Goal: Entertainment & Leisure: Consume media (video, audio)

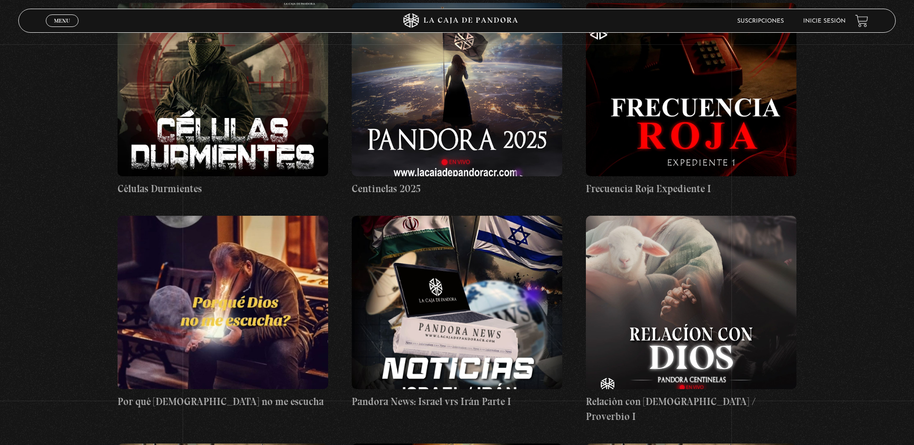
scroll to position [434, 0]
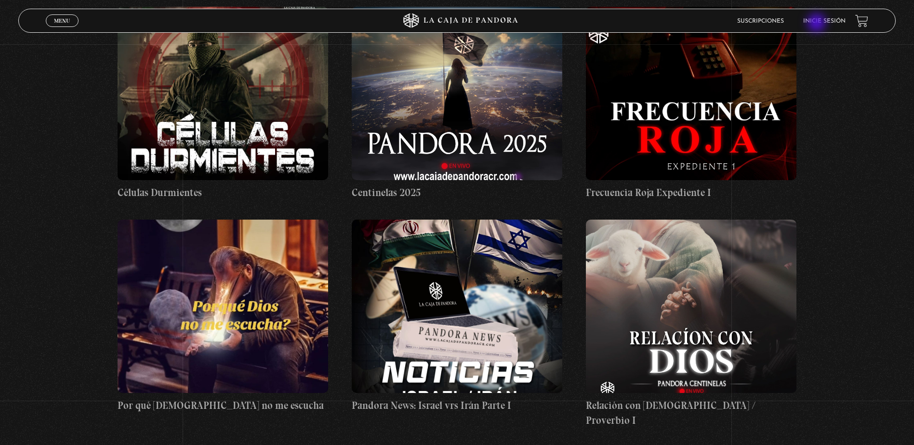
click at [818, 23] on link "Inicie sesión" at bounding box center [824, 21] width 42 height 6
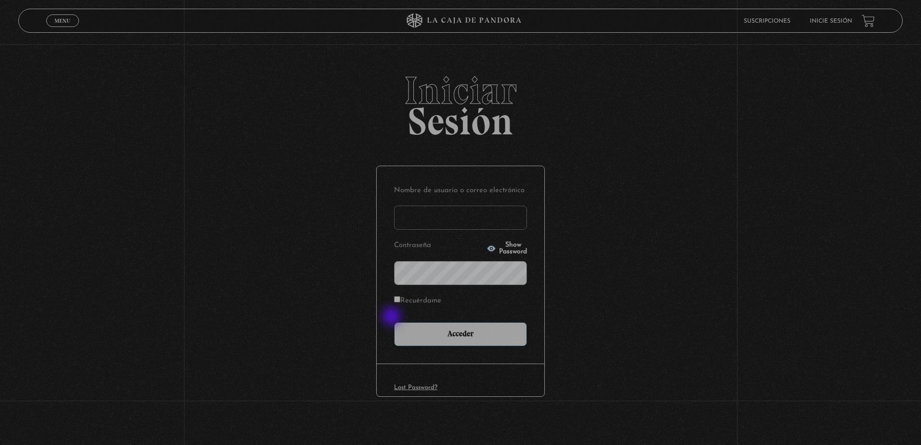
type input "ingrith.aguayo@gmail.com"
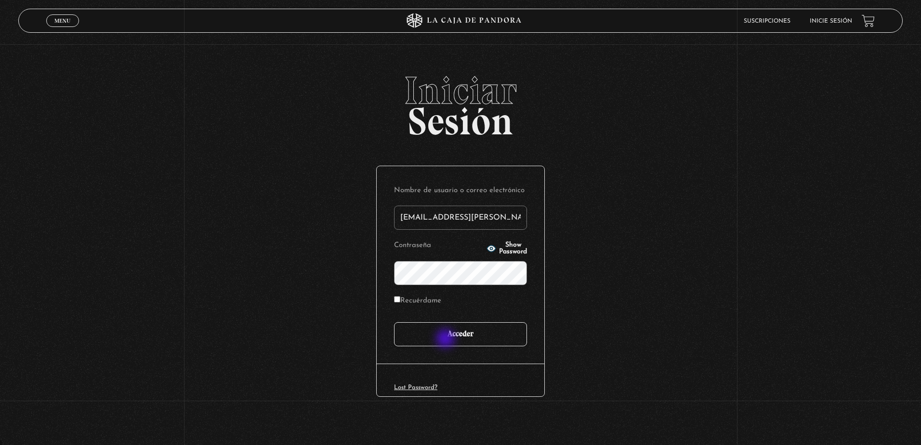
click at [447, 340] on input "Acceder" at bounding box center [460, 334] width 133 height 24
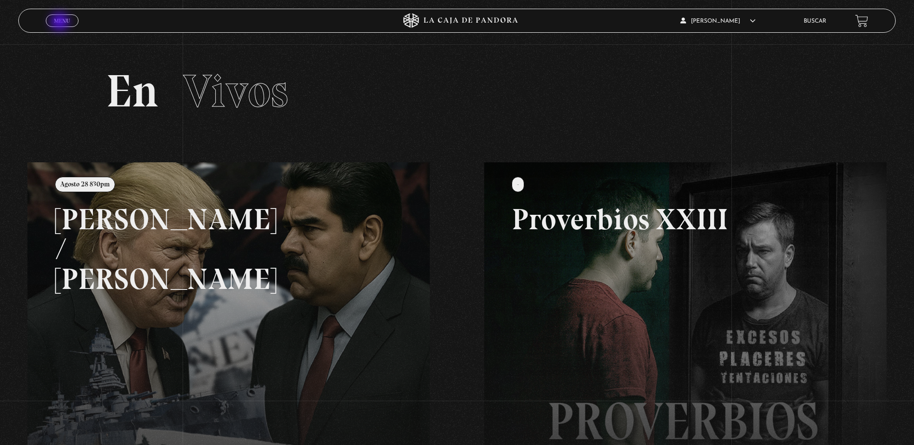
click at [61, 23] on span "Menu" at bounding box center [62, 21] width 16 height 6
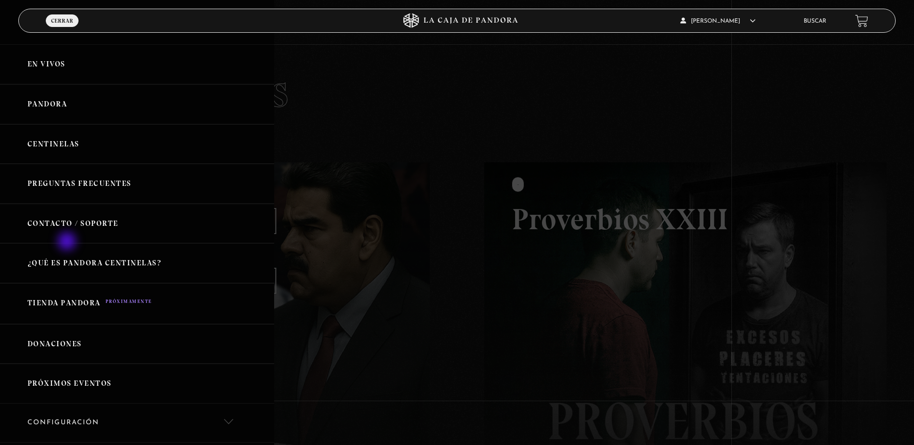
scroll to position [48, 0]
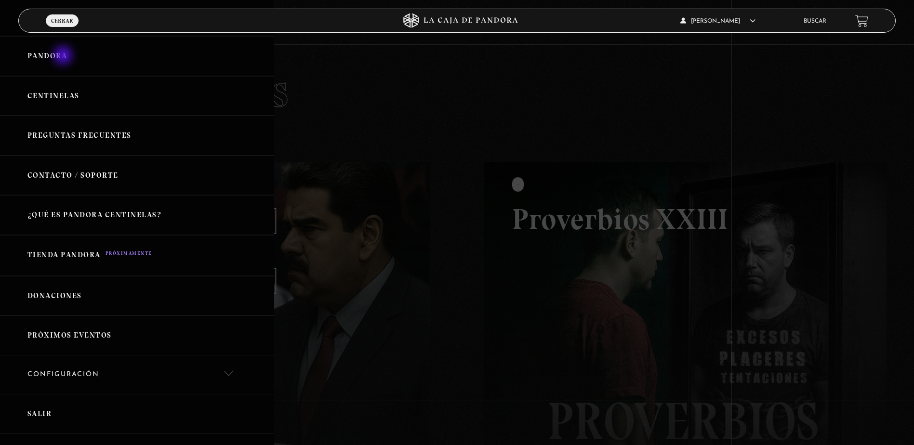
click at [64, 56] on link "Pandora" at bounding box center [137, 56] width 274 height 40
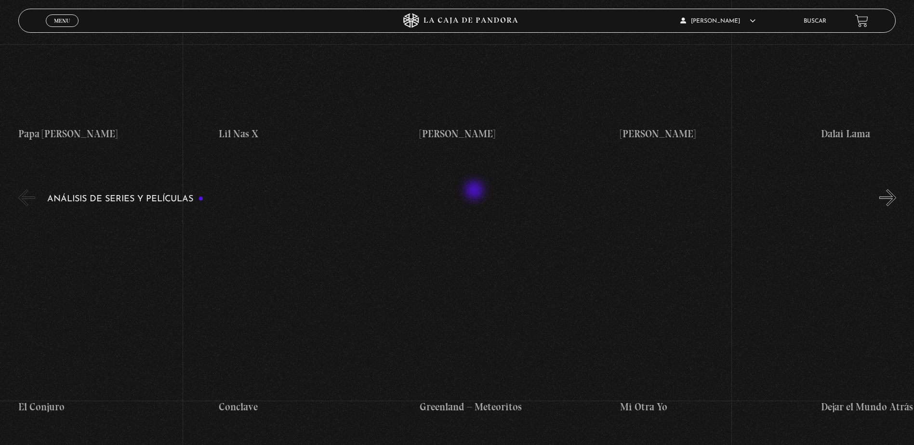
scroll to position [1638, 0]
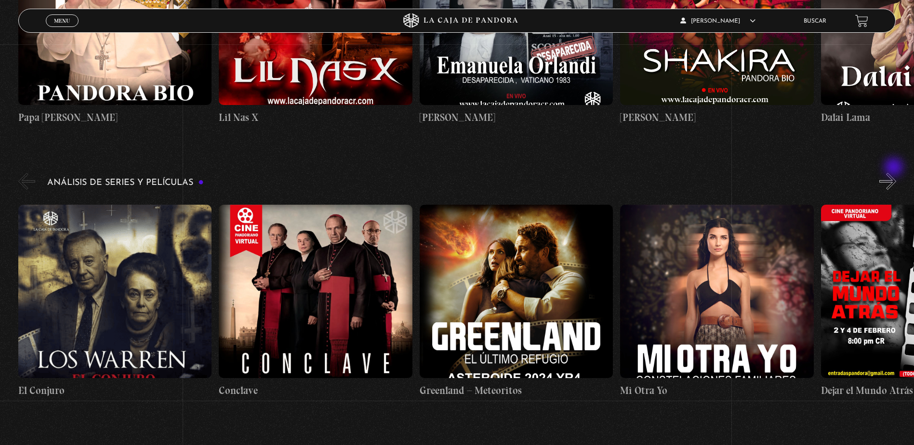
click at [895, 173] on button "»" at bounding box center [887, 181] width 17 height 17
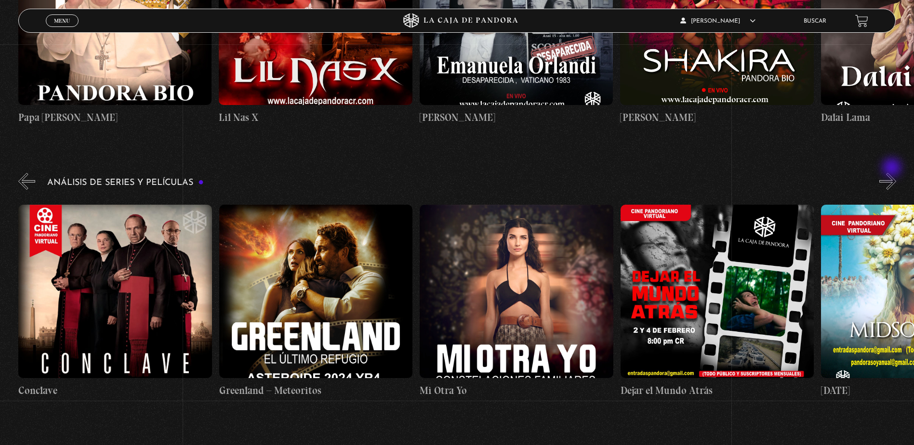
click at [893, 173] on button "»" at bounding box center [887, 181] width 17 height 17
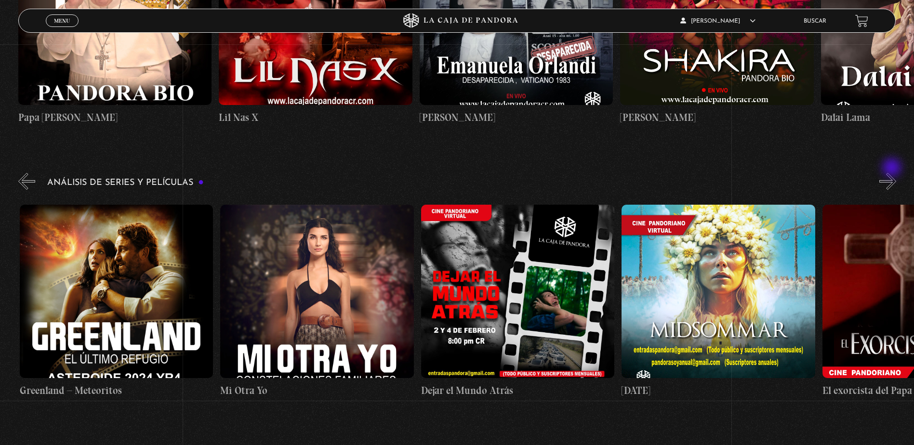
click at [893, 173] on button "»" at bounding box center [887, 181] width 17 height 17
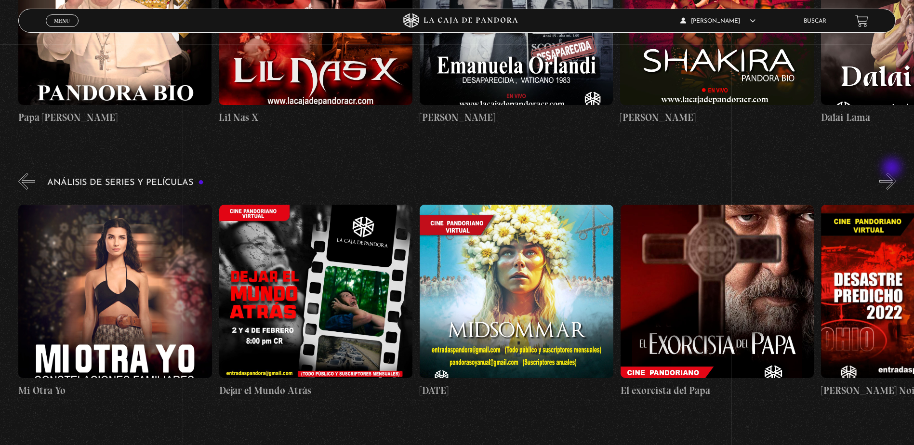
click at [893, 173] on button "»" at bounding box center [887, 181] width 17 height 17
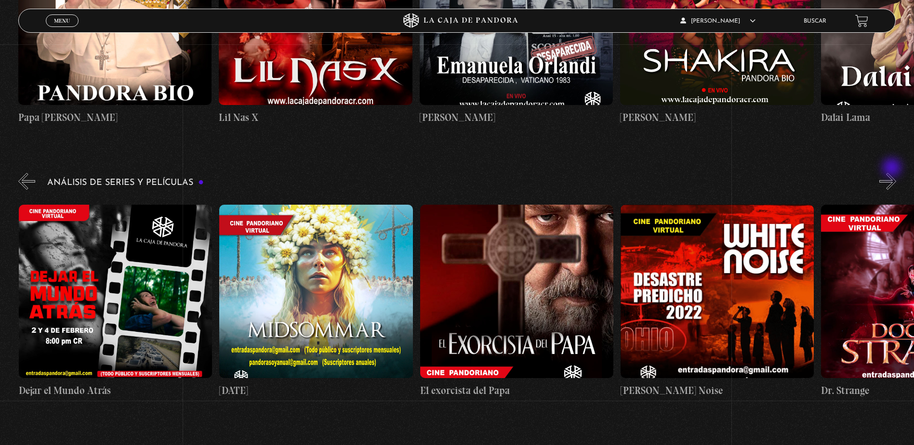
scroll to position [0, 803]
click at [893, 173] on button "»" at bounding box center [887, 181] width 17 height 17
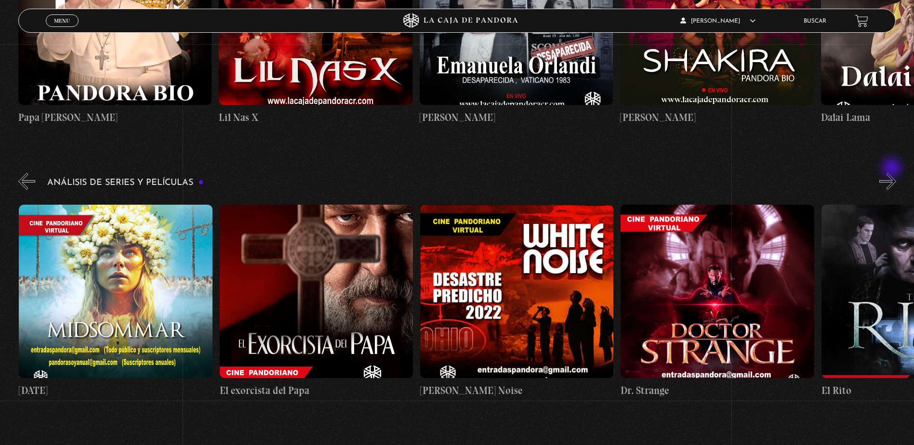
scroll to position [0, 1003]
click at [893, 173] on button "»" at bounding box center [887, 181] width 17 height 17
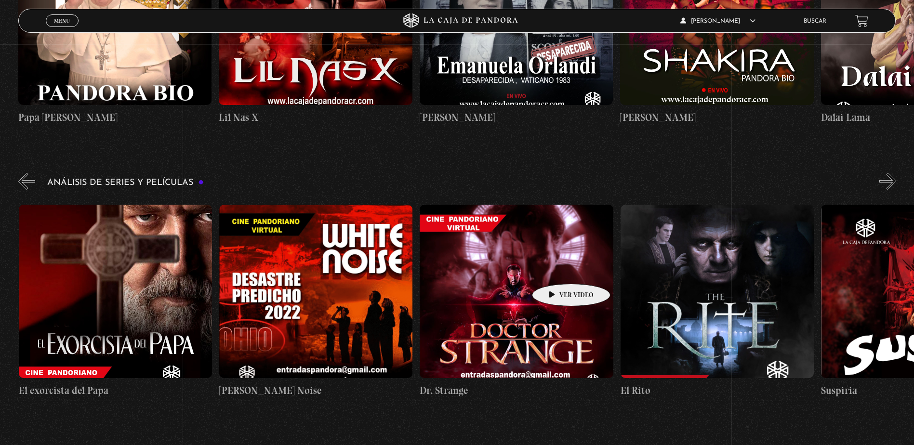
scroll to position [0, 1204]
click at [890, 173] on button "»" at bounding box center [887, 181] width 17 height 17
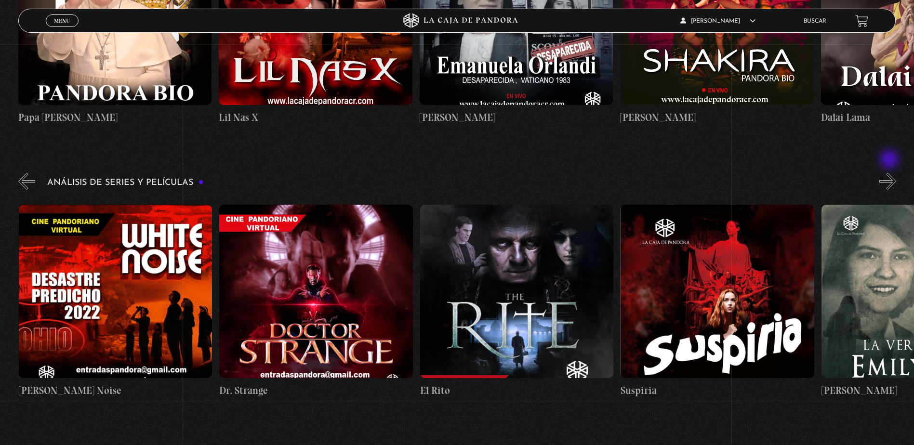
scroll to position [0, 1404]
click at [502, 312] on figure at bounding box center [516, 291] width 193 height 173
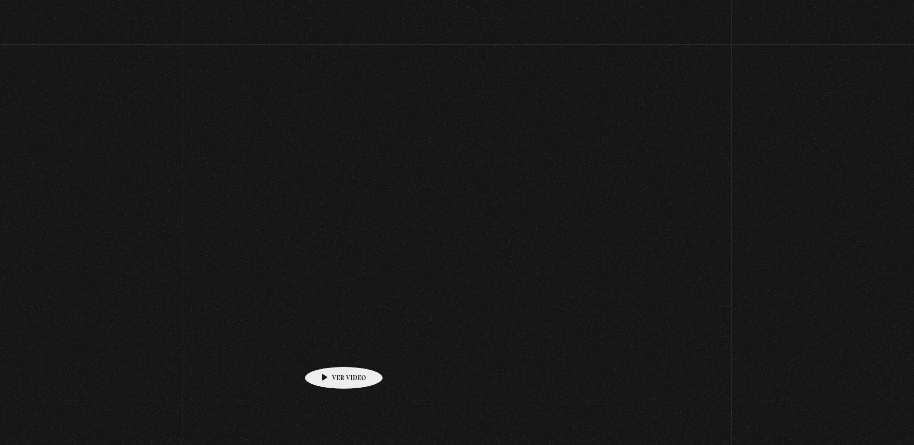
scroll to position [1638, 0]
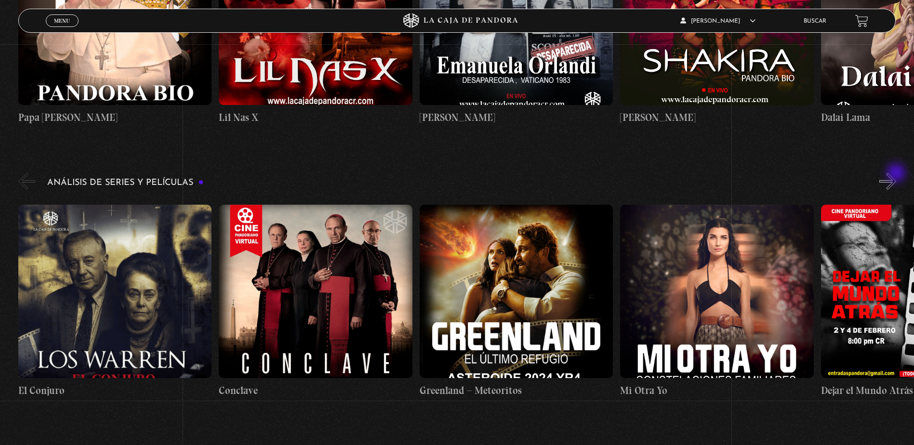
click at [896, 173] on button "»" at bounding box center [887, 181] width 17 height 17
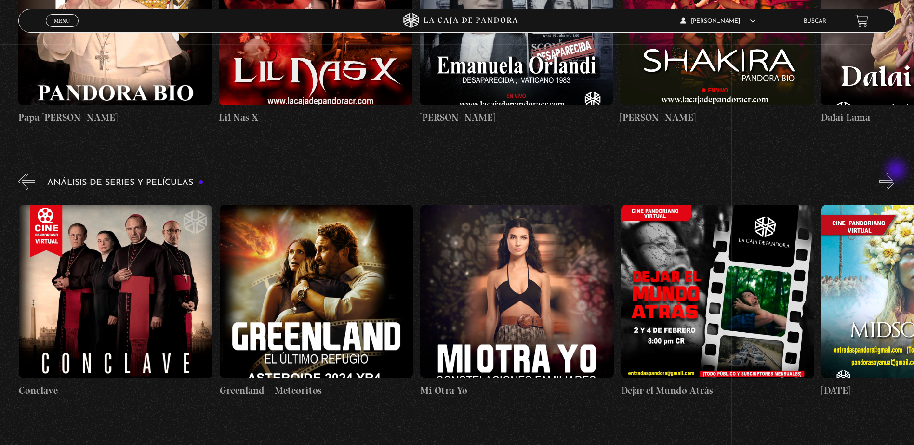
click at [896, 173] on button "»" at bounding box center [887, 181] width 17 height 17
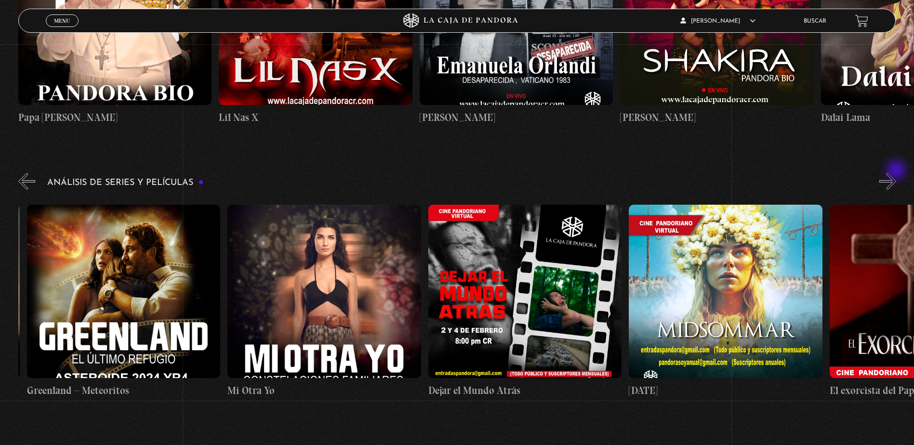
click at [896, 173] on button "»" at bounding box center [887, 181] width 17 height 17
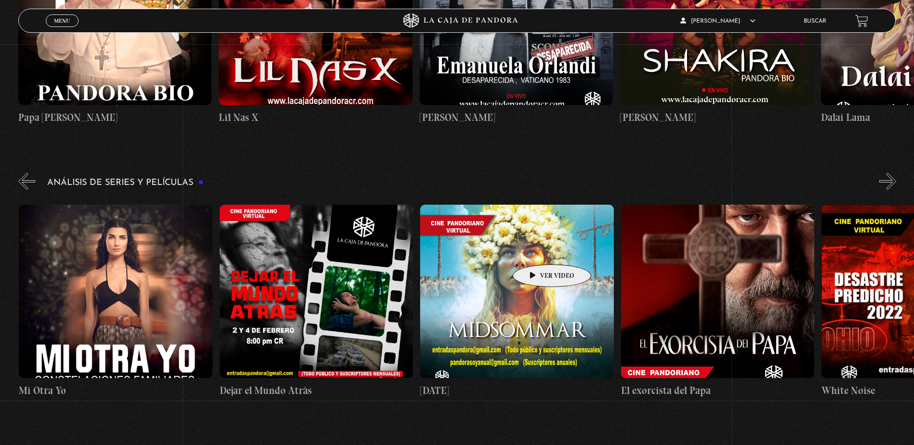
scroll to position [0, 602]
click at [537, 248] on figure at bounding box center [516, 291] width 193 height 173
